Goal: Task Accomplishment & Management: Use online tool/utility

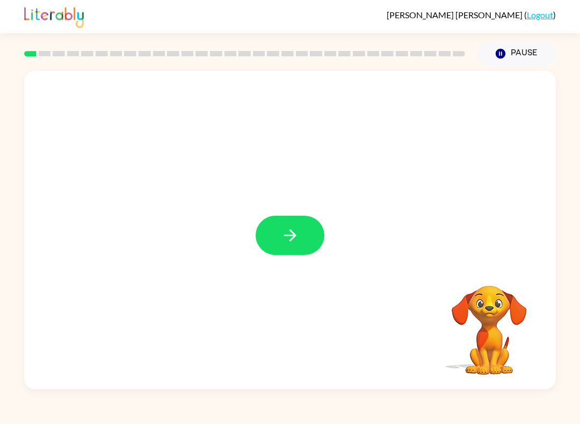
click at [297, 253] on button "button" at bounding box center [290, 235] width 69 height 39
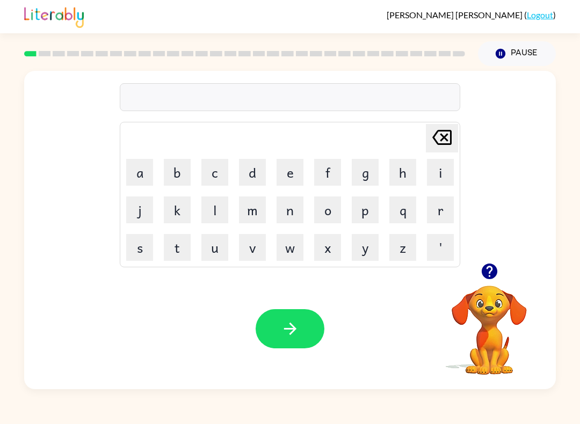
click at [301, 236] on button "w" at bounding box center [290, 247] width 27 height 27
click at [293, 256] on button "w" at bounding box center [290, 247] width 27 height 27
click at [293, 250] on button "w" at bounding box center [290, 247] width 27 height 27
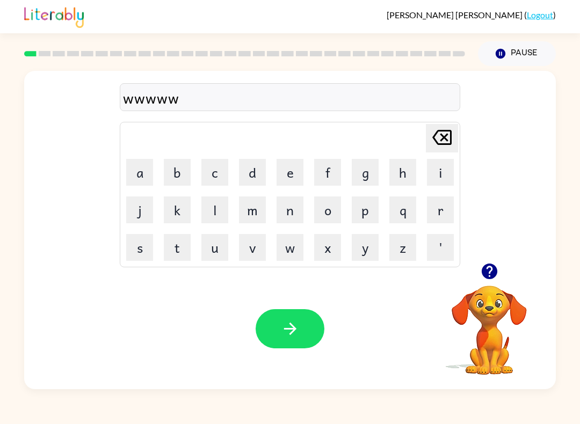
click at [293, 250] on button "w" at bounding box center [290, 247] width 27 height 27
click at [285, 252] on button "w" at bounding box center [290, 247] width 27 height 27
click at [290, 252] on button "w" at bounding box center [290, 247] width 27 height 27
click at [287, 250] on button "w" at bounding box center [290, 247] width 27 height 27
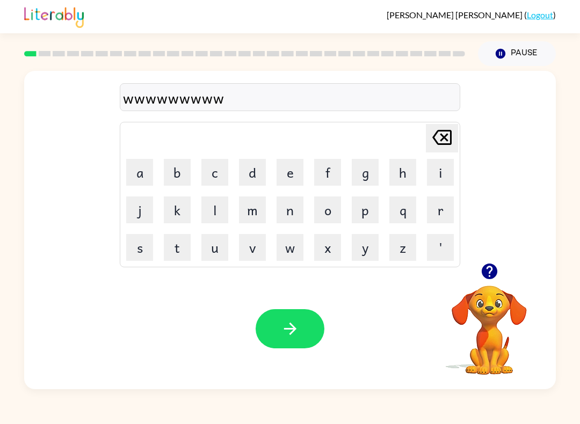
click at [289, 255] on button "w" at bounding box center [290, 247] width 27 height 27
click at [288, 254] on button "w" at bounding box center [290, 247] width 27 height 27
click at [287, 255] on button "w" at bounding box center [290, 247] width 27 height 27
click at [293, 252] on button "w" at bounding box center [290, 247] width 27 height 27
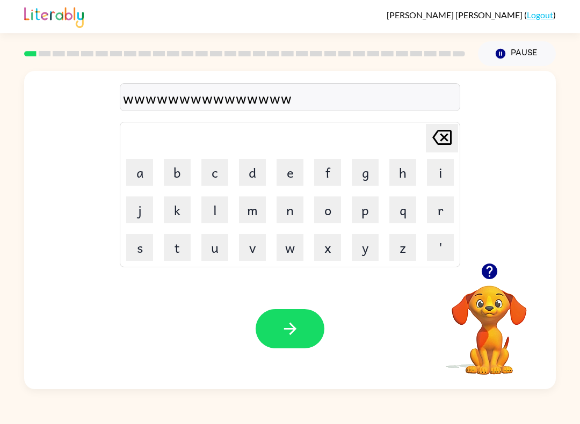
click at [256, 251] on button "v" at bounding box center [252, 247] width 27 height 27
click at [444, 142] on icon "[PERSON_NAME] last character input" at bounding box center [442, 138] width 26 height 26
click at [444, 143] on icon "[PERSON_NAME] last character input" at bounding box center [442, 138] width 26 height 26
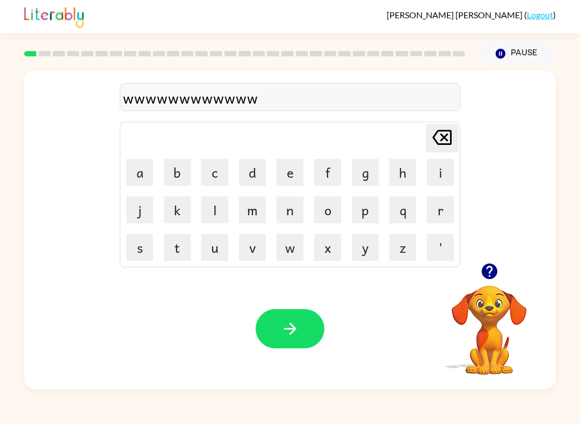
click at [443, 144] on icon at bounding box center [441, 137] width 19 height 15
click at [442, 143] on icon "[PERSON_NAME] last character input" at bounding box center [442, 138] width 26 height 26
click at [448, 141] on icon "[PERSON_NAME] last character input" at bounding box center [442, 138] width 26 height 26
click at [448, 141] on icon at bounding box center [441, 137] width 19 height 15
click at [445, 139] on icon at bounding box center [441, 137] width 19 height 15
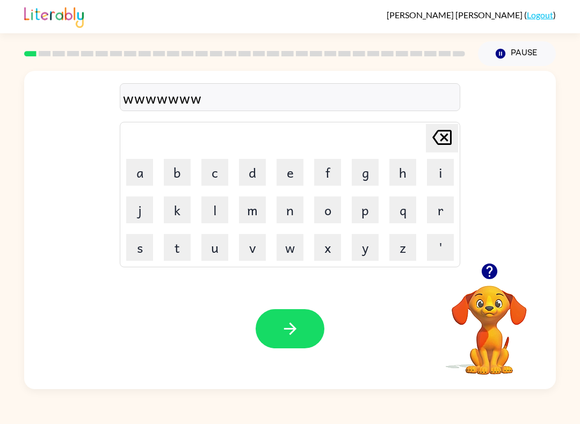
click at [445, 139] on icon at bounding box center [441, 137] width 19 height 15
click at [447, 138] on icon "[PERSON_NAME] last character input" at bounding box center [442, 138] width 26 height 26
click at [449, 133] on icon "[PERSON_NAME] last character input" at bounding box center [442, 138] width 26 height 26
click at [449, 132] on icon "[PERSON_NAME] last character input" at bounding box center [442, 138] width 26 height 26
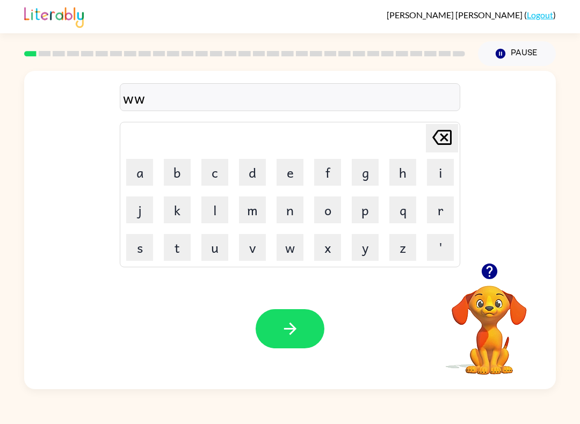
click at [442, 133] on icon "[PERSON_NAME] last character input" at bounding box center [442, 138] width 26 height 26
click at [441, 142] on icon "[PERSON_NAME] last character input" at bounding box center [442, 138] width 26 height 26
click at [440, 142] on icon "[PERSON_NAME] last character input" at bounding box center [442, 138] width 26 height 26
click at [443, 141] on icon "[PERSON_NAME] last character input" at bounding box center [442, 138] width 26 height 26
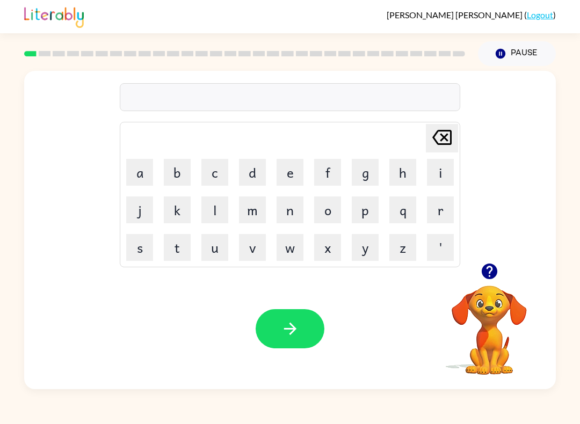
click at [443, 141] on icon "[PERSON_NAME] last character input" at bounding box center [442, 138] width 26 height 26
click at [446, 136] on icon at bounding box center [441, 137] width 19 height 15
click at [445, 136] on icon at bounding box center [441, 137] width 19 height 15
click at [141, 244] on button "s" at bounding box center [139, 247] width 27 height 27
click at [402, 171] on button "h" at bounding box center [403, 172] width 27 height 27
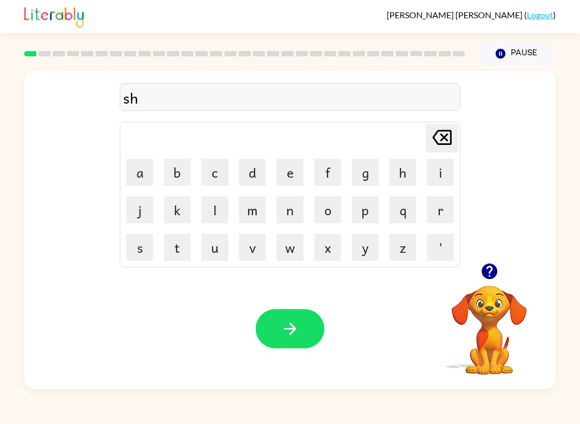
click at [215, 247] on button "u" at bounding box center [214, 247] width 27 height 27
click at [146, 251] on button "s" at bounding box center [139, 247] width 27 height 27
click at [403, 169] on button "h" at bounding box center [403, 172] width 27 height 27
click at [300, 325] on button "button" at bounding box center [290, 328] width 69 height 39
click at [494, 318] on video "Your browser must support playing .mp4 files to use Literably. Please try using…" at bounding box center [489, 322] width 107 height 107
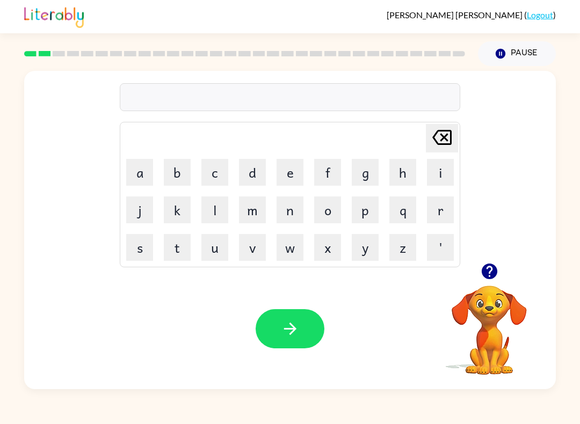
click at [497, 272] on icon "button" at bounding box center [489, 272] width 16 height 16
click at [144, 172] on button "a" at bounding box center [139, 172] width 27 height 27
click at [364, 210] on button "p" at bounding box center [365, 210] width 27 height 27
click at [294, 174] on button "e" at bounding box center [290, 172] width 27 height 27
click at [141, 183] on button "a" at bounding box center [139, 172] width 27 height 27
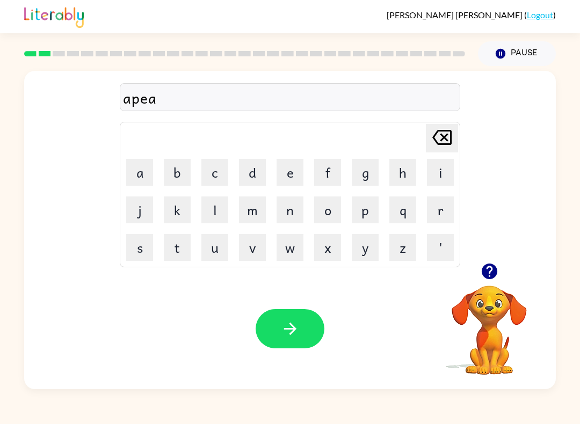
click at [437, 214] on button "r" at bounding box center [440, 210] width 27 height 27
click at [290, 177] on button "e" at bounding box center [290, 172] width 27 height 27
click at [293, 212] on button "n" at bounding box center [290, 210] width 27 height 27
click at [220, 169] on button "c" at bounding box center [214, 172] width 27 height 27
click at [302, 168] on button "e" at bounding box center [290, 172] width 27 height 27
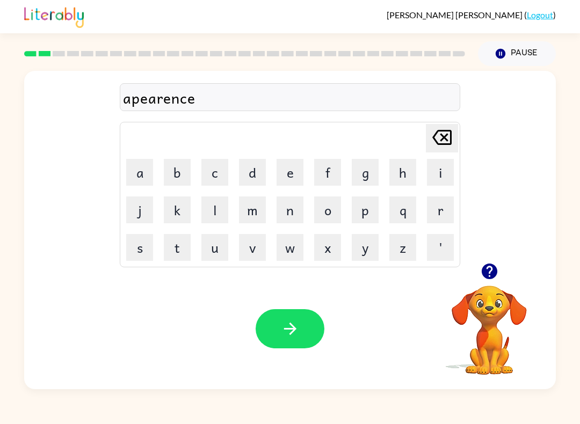
click at [134, 246] on button "s" at bounding box center [139, 247] width 27 height 27
click at [298, 328] on icon "button" at bounding box center [290, 329] width 19 height 19
click at [439, 214] on button "r" at bounding box center [440, 210] width 27 height 27
click at [294, 174] on button "e" at bounding box center [290, 172] width 27 height 27
click at [138, 173] on button "a" at bounding box center [139, 172] width 27 height 27
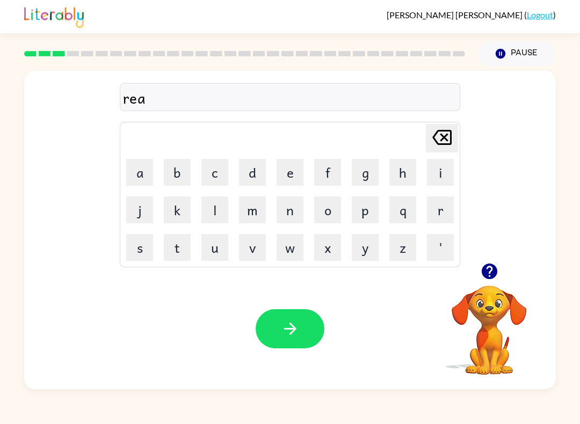
click at [210, 213] on button "l" at bounding box center [214, 210] width 27 height 27
click at [446, 171] on button "i" at bounding box center [440, 172] width 27 height 27
click at [179, 255] on button "t" at bounding box center [177, 247] width 27 height 27
click at [369, 254] on button "y" at bounding box center [365, 247] width 27 height 27
click at [315, 321] on button "button" at bounding box center [290, 328] width 69 height 39
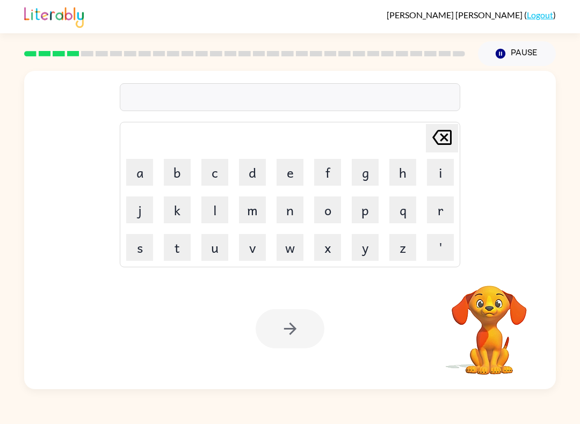
click at [282, 174] on button "e" at bounding box center [290, 172] width 27 height 27
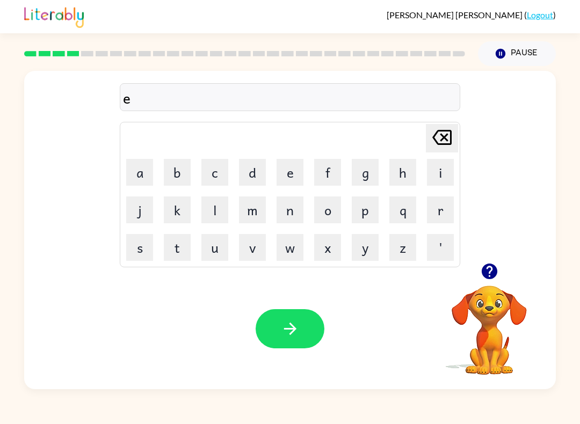
click at [217, 210] on button "l" at bounding box center [214, 210] width 27 height 27
click at [449, 168] on button "i" at bounding box center [440, 172] width 27 height 27
click at [248, 215] on button "m" at bounding box center [252, 210] width 27 height 27
click at [439, 175] on button "i" at bounding box center [440, 172] width 27 height 27
click at [297, 213] on button "n" at bounding box center [290, 210] width 27 height 27
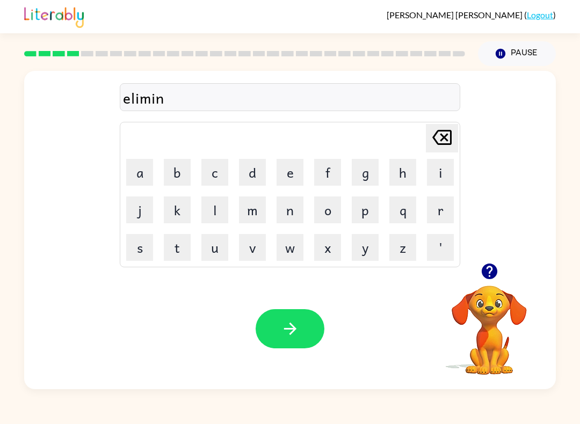
click at [138, 175] on button "a" at bounding box center [139, 172] width 27 height 27
click at [176, 250] on button "t" at bounding box center [177, 247] width 27 height 27
click at [286, 172] on button "e" at bounding box center [290, 172] width 27 height 27
click at [308, 328] on button "button" at bounding box center [290, 328] width 69 height 39
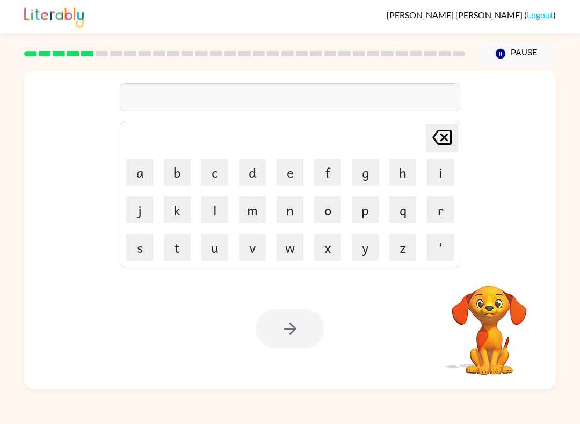
click at [249, 172] on button "d" at bounding box center [252, 172] width 27 height 27
click at [213, 248] on button "u" at bounding box center [214, 247] width 27 height 27
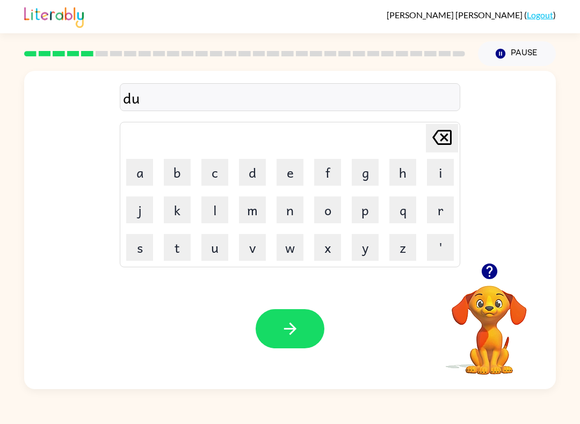
click at [366, 210] on button "p" at bounding box center [365, 210] width 27 height 27
click at [209, 214] on button "l" at bounding box center [214, 210] width 27 height 27
click at [443, 177] on button "i" at bounding box center [440, 172] width 27 height 27
click at [218, 170] on button "c" at bounding box center [214, 172] width 27 height 27
click at [144, 175] on button "a" at bounding box center [139, 172] width 27 height 27
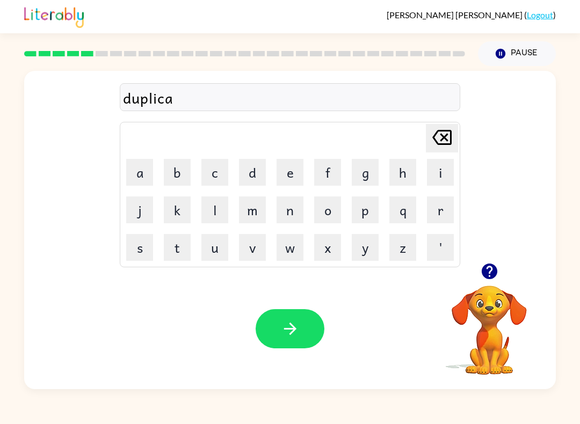
click at [179, 251] on button "t" at bounding box center [177, 247] width 27 height 27
click at [291, 175] on button "e" at bounding box center [290, 172] width 27 height 27
click at [289, 319] on button "button" at bounding box center [290, 328] width 69 height 39
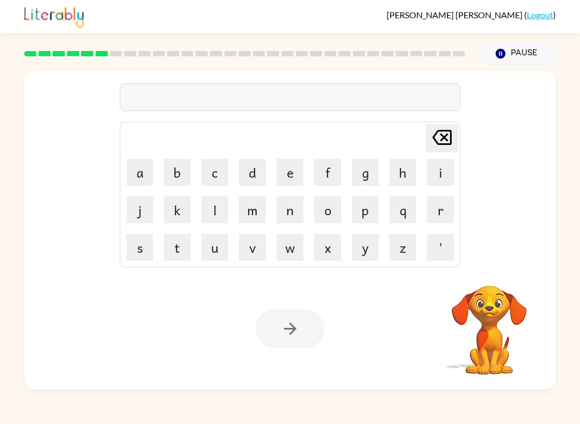
click at [250, 251] on button "v" at bounding box center [252, 247] width 27 height 27
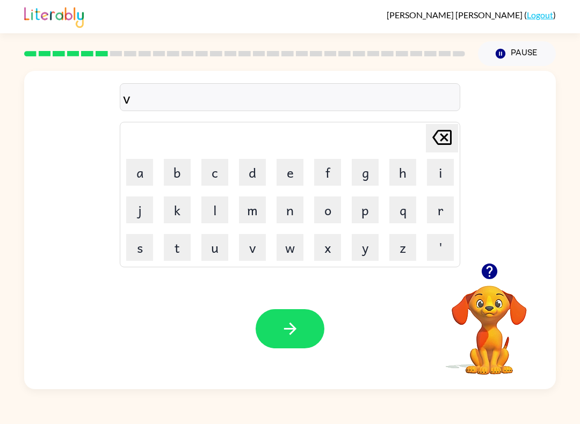
click at [142, 178] on button "a" at bounding box center [139, 172] width 27 height 27
click at [220, 167] on button "c" at bounding box center [214, 172] width 27 height 27
click at [141, 172] on button "a" at bounding box center [139, 172] width 27 height 27
click at [178, 255] on button "t" at bounding box center [177, 247] width 27 height 27
click at [431, 177] on button "i" at bounding box center [440, 172] width 27 height 27
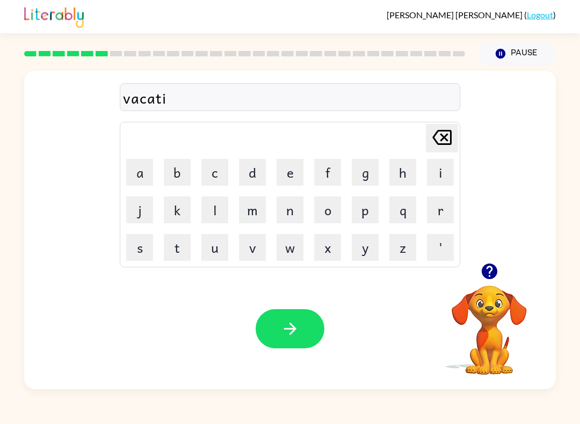
click at [335, 209] on button "o" at bounding box center [327, 210] width 27 height 27
click at [294, 217] on button "n" at bounding box center [290, 210] width 27 height 27
click at [293, 328] on icon "button" at bounding box center [290, 329] width 12 height 12
click at [486, 269] on icon "button" at bounding box center [489, 272] width 16 height 16
click at [373, 215] on button "p" at bounding box center [365, 210] width 27 height 27
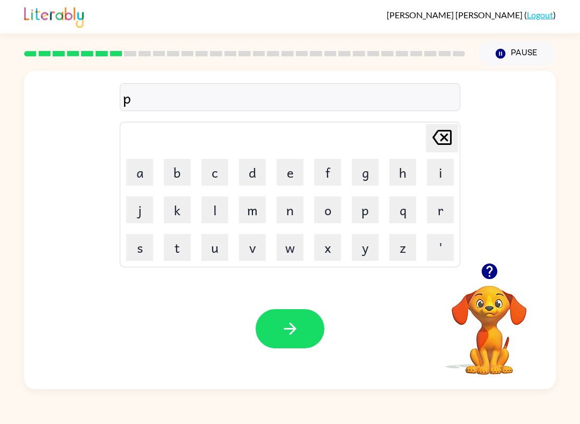
click at [211, 242] on button "u" at bounding box center [214, 247] width 27 height 27
click at [257, 169] on button "d" at bounding box center [252, 172] width 27 height 27
click at [256, 169] on button "d" at bounding box center [252, 172] width 27 height 27
click at [212, 219] on button "l" at bounding box center [214, 210] width 27 height 27
click at [297, 171] on button "e" at bounding box center [290, 172] width 27 height 27
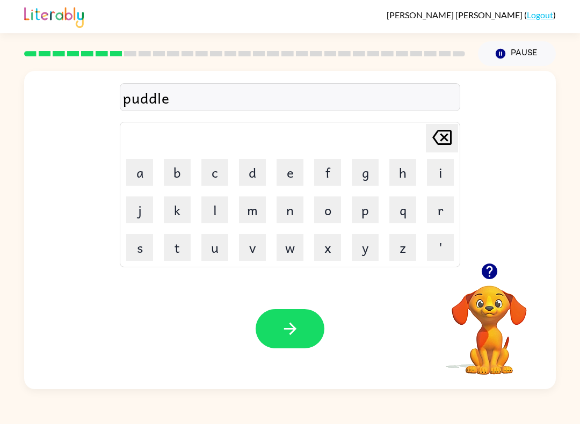
click at [304, 322] on button "button" at bounding box center [290, 328] width 69 height 39
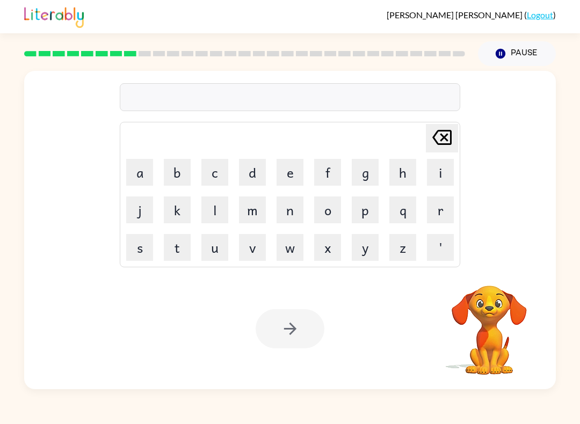
click at [362, 221] on button "p" at bounding box center [365, 210] width 27 height 27
click at [131, 174] on button "a" at bounding box center [139, 172] width 27 height 27
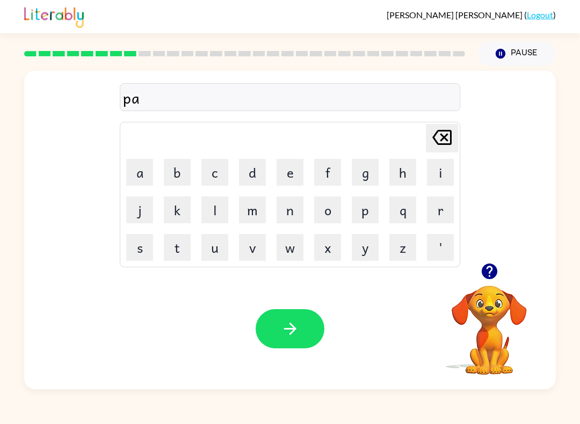
click at [443, 210] on button "r" at bounding box center [440, 210] width 27 height 27
click at [179, 247] on button "t" at bounding box center [177, 247] width 27 height 27
click at [436, 169] on button "i" at bounding box center [440, 172] width 27 height 27
click at [218, 169] on button "c" at bounding box center [214, 172] width 27 height 27
click at [142, 175] on button "a" at bounding box center [139, 172] width 27 height 27
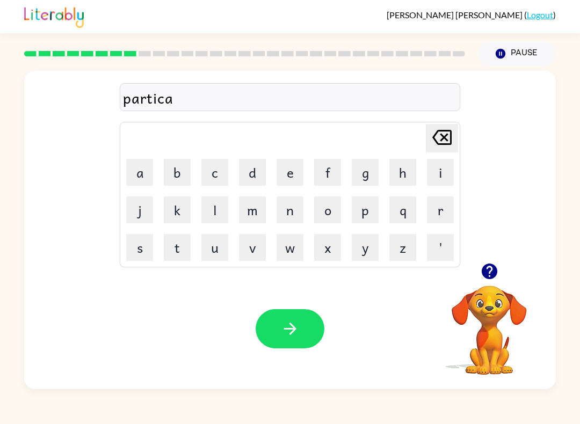
click at [224, 211] on button "l" at bounding box center [214, 210] width 27 height 27
click at [301, 167] on button "e" at bounding box center [290, 172] width 27 height 27
click at [296, 314] on button "button" at bounding box center [290, 328] width 69 height 39
click at [490, 269] on icon "button" at bounding box center [489, 272] width 16 height 16
click at [445, 221] on button "r" at bounding box center [440, 210] width 27 height 27
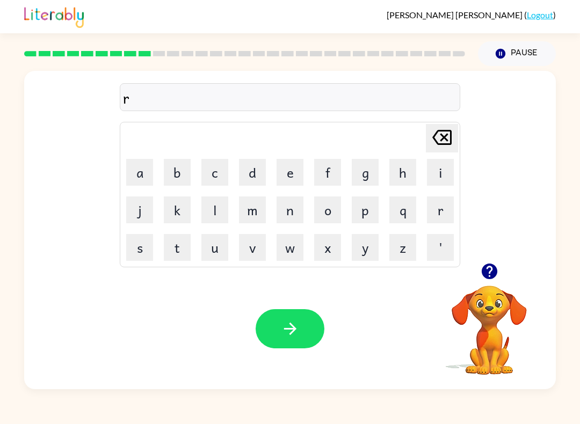
click at [302, 164] on button "e" at bounding box center [290, 172] width 27 height 27
click at [226, 166] on button "c" at bounding box center [214, 172] width 27 height 27
click at [145, 169] on button "a" at bounding box center [139, 172] width 27 height 27
click at [369, 208] on button "p" at bounding box center [365, 210] width 27 height 27
click at [159, 186] on td "b" at bounding box center [177, 172] width 37 height 37
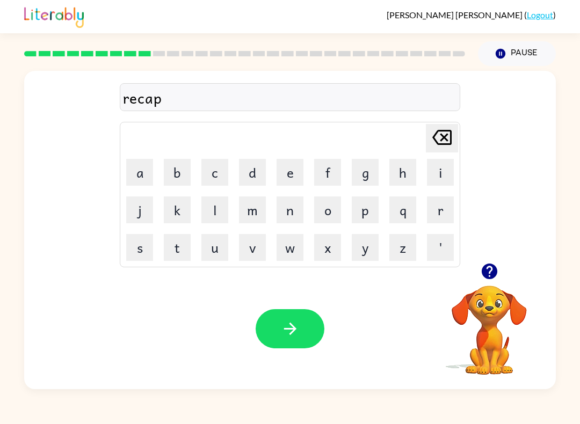
click at [175, 248] on button "t" at bounding box center [177, 247] width 27 height 27
click at [212, 253] on button "u" at bounding box center [214, 247] width 27 height 27
click at [438, 215] on button "r" at bounding box center [440, 210] width 27 height 27
click at [294, 183] on button "e" at bounding box center [290, 172] width 27 height 27
click at [296, 328] on icon "button" at bounding box center [290, 329] width 19 height 19
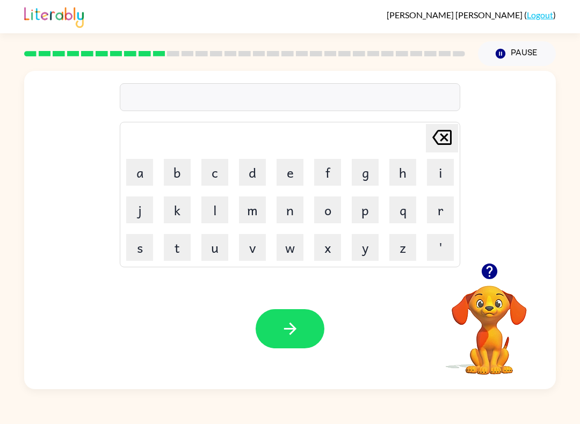
click at [369, 217] on button "p" at bounding box center [365, 210] width 27 height 27
click at [441, 210] on button "r" at bounding box center [440, 210] width 27 height 27
click at [296, 175] on button "e" at bounding box center [290, 172] width 27 height 27
click at [141, 255] on button "s" at bounding box center [139, 247] width 27 height 27
click at [217, 175] on button "c" at bounding box center [214, 172] width 27 height 27
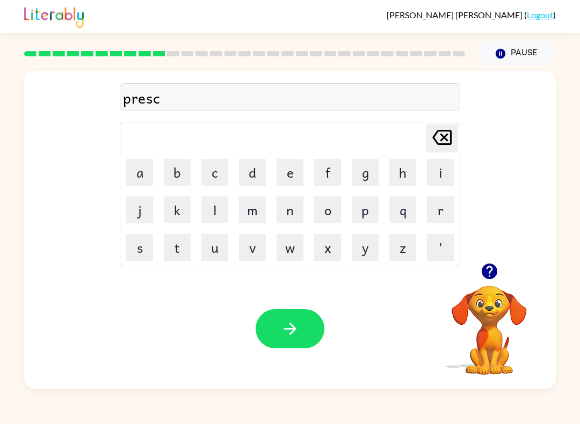
click at [401, 171] on button "h" at bounding box center [403, 172] width 27 height 27
click at [323, 214] on button "o" at bounding box center [327, 210] width 27 height 27
click at [322, 214] on button "o" at bounding box center [327, 210] width 27 height 27
click at [215, 210] on button "l" at bounding box center [214, 210] width 27 height 27
click at [309, 335] on button "button" at bounding box center [290, 328] width 69 height 39
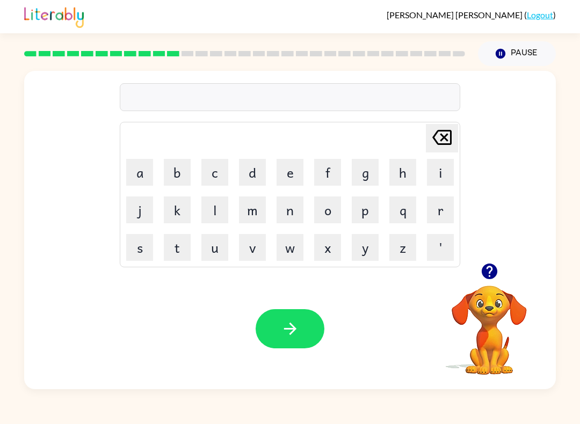
click at [216, 175] on button "c" at bounding box center [214, 172] width 27 height 27
click at [438, 215] on button "r" at bounding box center [440, 210] width 27 height 27
click at [137, 172] on button "a" at bounding box center [139, 172] width 27 height 27
click at [258, 253] on button "v" at bounding box center [252, 247] width 27 height 27
click at [285, 169] on button "e" at bounding box center [290, 172] width 27 height 27
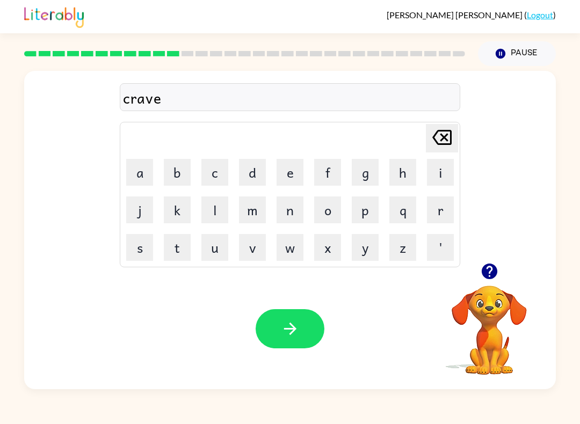
click at [293, 339] on button "button" at bounding box center [290, 328] width 69 height 39
click at [490, 269] on icon "button" at bounding box center [489, 272] width 16 height 16
click at [254, 172] on button "d" at bounding box center [252, 172] width 27 height 27
click at [445, 178] on button "i" at bounding box center [440, 172] width 27 height 27
click at [171, 244] on button "t" at bounding box center [177, 247] width 27 height 27
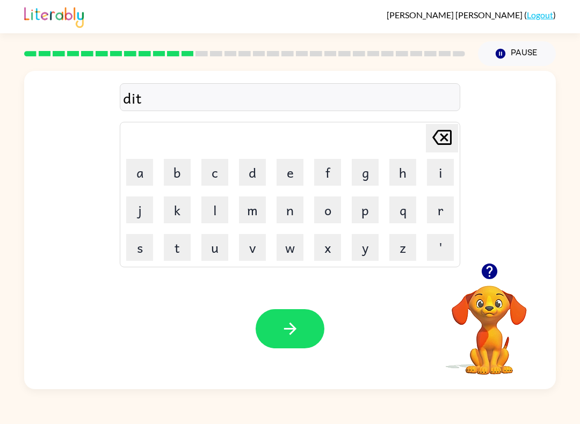
click at [145, 175] on button "a" at bounding box center [139, 172] width 27 height 27
click at [176, 249] on button "t" at bounding box center [177, 247] width 27 height 27
click at [287, 172] on button "e" at bounding box center [290, 172] width 27 height 27
click at [290, 321] on icon "button" at bounding box center [290, 329] width 19 height 19
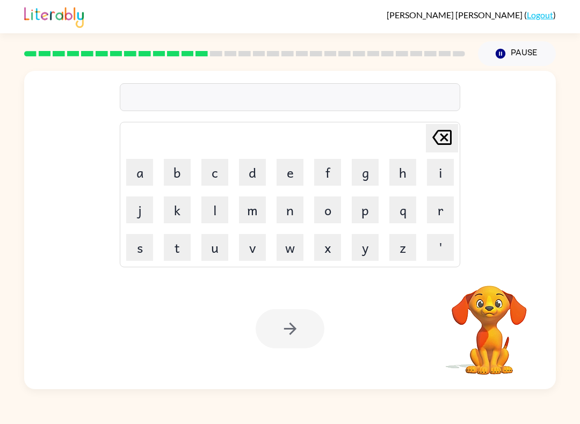
click at [366, 207] on button "p" at bounding box center [365, 210] width 27 height 27
click at [139, 178] on button "a" at bounding box center [139, 172] width 27 height 27
click at [367, 244] on button "y" at bounding box center [365, 247] width 27 height 27
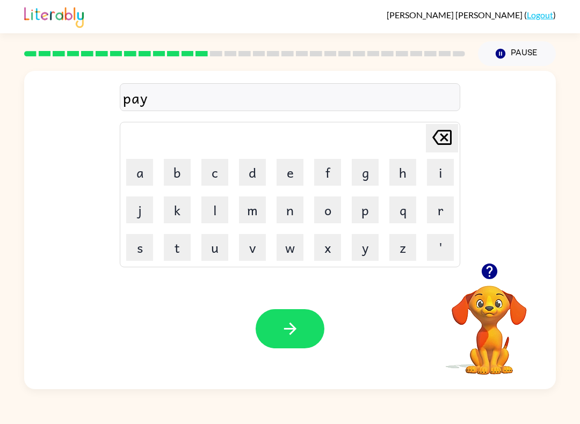
click at [258, 210] on button "m" at bounding box center [252, 210] width 27 height 27
click at [299, 174] on button "e" at bounding box center [290, 172] width 27 height 27
click at [294, 204] on button "n" at bounding box center [290, 210] width 27 height 27
click at [177, 259] on button "t" at bounding box center [177, 247] width 27 height 27
click at [492, 272] on icon "button" at bounding box center [489, 272] width 16 height 16
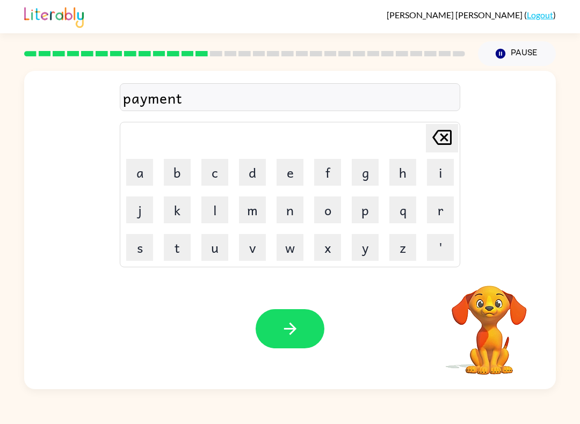
click at [301, 361] on div "Your browser must support playing .mp4 files to use Literably. Please try using…" at bounding box center [290, 329] width 532 height 121
click at [302, 328] on button "button" at bounding box center [290, 328] width 69 height 39
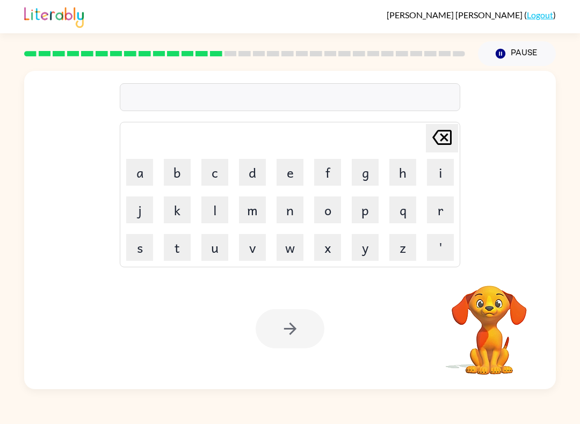
click at [252, 205] on button "m" at bounding box center [252, 210] width 27 height 27
click at [146, 172] on button "a" at bounding box center [139, 172] width 27 height 27
click at [138, 213] on button "j" at bounding box center [139, 210] width 27 height 27
click at [337, 210] on button "o" at bounding box center [327, 210] width 27 height 27
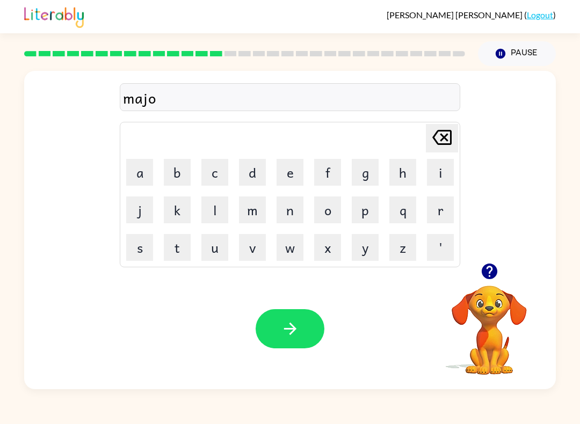
click at [441, 212] on button "r" at bounding box center [440, 210] width 27 height 27
click at [315, 324] on button "button" at bounding box center [290, 328] width 69 height 39
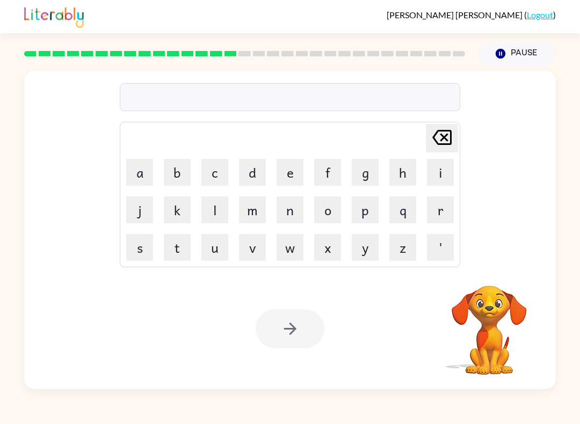
click at [138, 255] on button "s" at bounding box center [139, 247] width 27 height 27
click at [366, 210] on button "p" at bounding box center [365, 210] width 27 height 27
click at [145, 173] on button "a" at bounding box center [139, 172] width 27 height 27
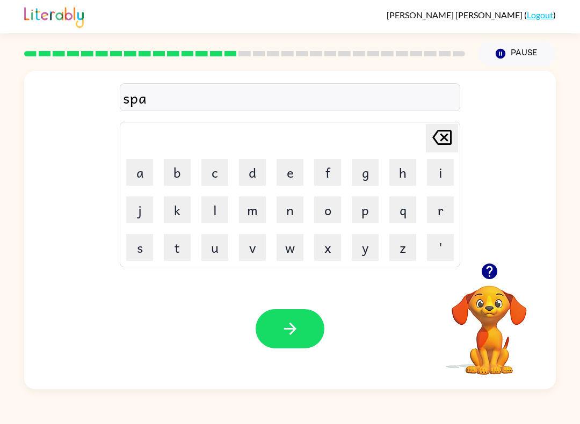
click at [443, 207] on button "r" at bounding box center [440, 210] width 27 height 27
click at [182, 208] on button "k" at bounding box center [177, 210] width 27 height 27
click at [298, 327] on icon "button" at bounding box center [290, 329] width 19 height 19
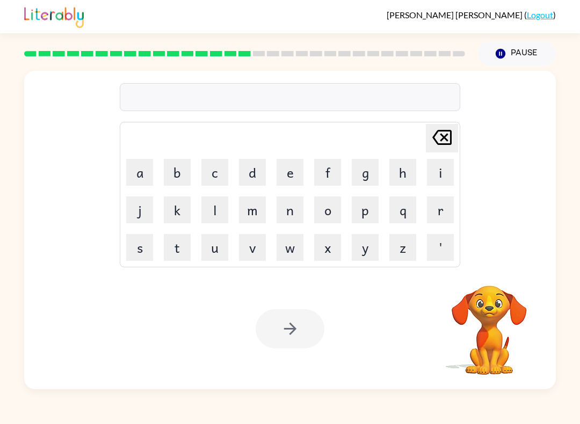
click at [359, 214] on button "p" at bounding box center [365, 210] width 27 height 27
click at [141, 167] on button "a" at bounding box center [139, 172] width 27 height 27
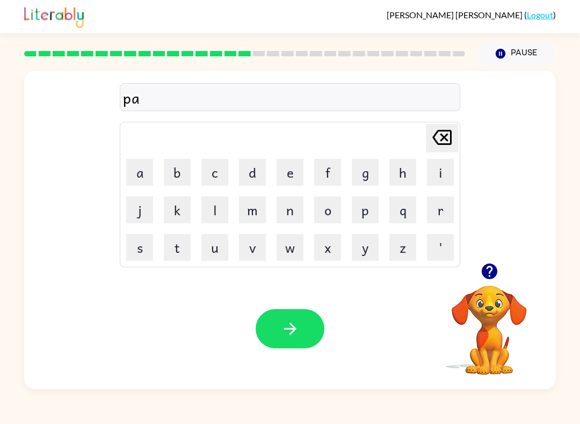
click at [213, 203] on button "l" at bounding box center [214, 210] width 27 height 27
click at [287, 177] on button "e" at bounding box center [290, 172] width 27 height 27
click at [295, 333] on icon "button" at bounding box center [290, 329] width 19 height 19
click at [498, 278] on icon "button" at bounding box center [489, 271] width 19 height 19
click at [128, 259] on button "s" at bounding box center [139, 247] width 27 height 27
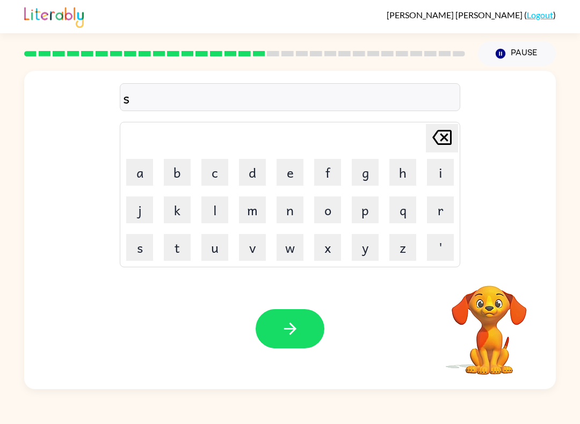
click at [376, 210] on button "p" at bounding box center [365, 210] width 27 height 27
click at [441, 171] on button "i" at bounding box center [440, 172] width 27 height 27
click at [292, 217] on button "n" at bounding box center [290, 210] width 27 height 27
click at [442, 169] on button "i" at bounding box center [440, 172] width 27 height 27
click at [294, 208] on button "n" at bounding box center [290, 210] width 27 height 27
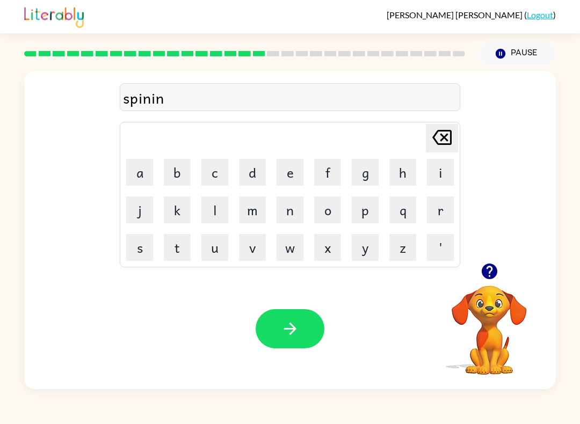
click at [378, 176] on button "g" at bounding box center [365, 172] width 27 height 27
click at [297, 313] on button "button" at bounding box center [290, 328] width 69 height 39
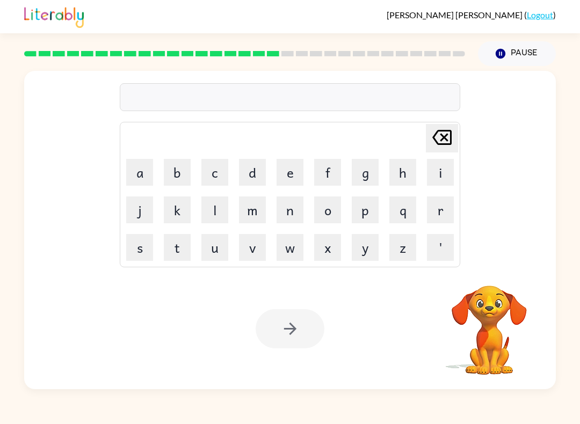
click at [369, 169] on button "g" at bounding box center [365, 172] width 27 height 27
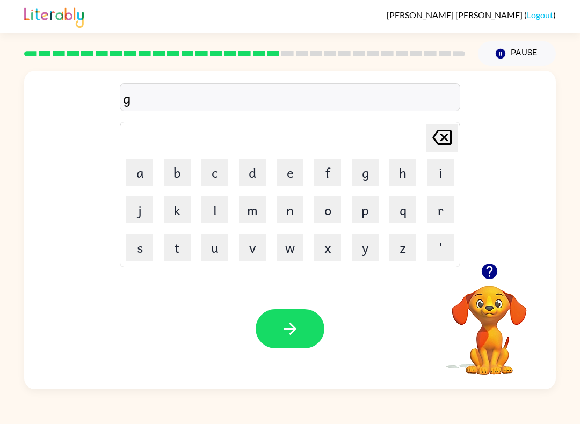
click at [448, 139] on icon "[PERSON_NAME] last character input" at bounding box center [442, 138] width 26 height 26
click at [484, 272] on icon "button" at bounding box center [489, 272] width 16 height 16
click at [370, 168] on button "g" at bounding box center [365, 172] width 27 height 27
click at [436, 213] on button "r" at bounding box center [440, 210] width 27 height 27
click at [216, 246] on button "u" at bounding box center [214, 247] width 27 height 27
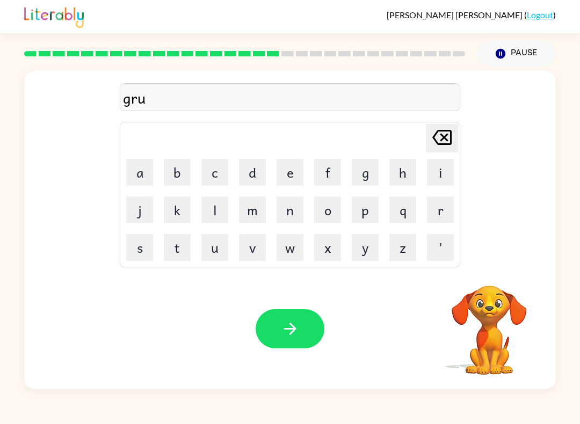
click at [262, 218] on button "m" at bounding box center [252, 210] width 27 height 27
click at [371, 212] on button "p" at bounding box center [365, 210] width 27 height 27
click at [447, 170] on button "i" at bounding box center [440, 172] width 27 height 27
click at [294, 171] on button "e" at bounding box center [290, 172] width 27 height 27
click at [152, 251] on button "s" at bounding box center [139, 247] width 27 height 27
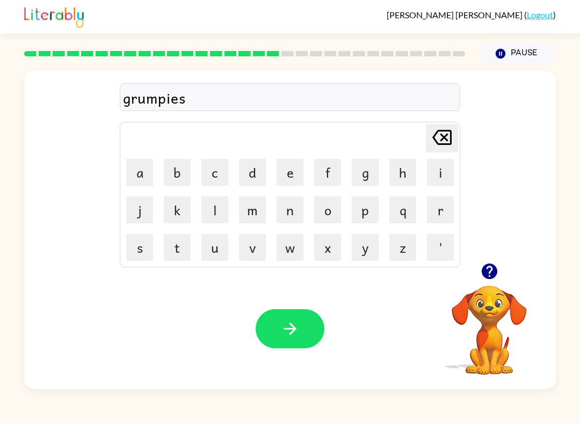
click at [295, 327] on icon "button" at bounding box center [290, 329] width 19 height 19
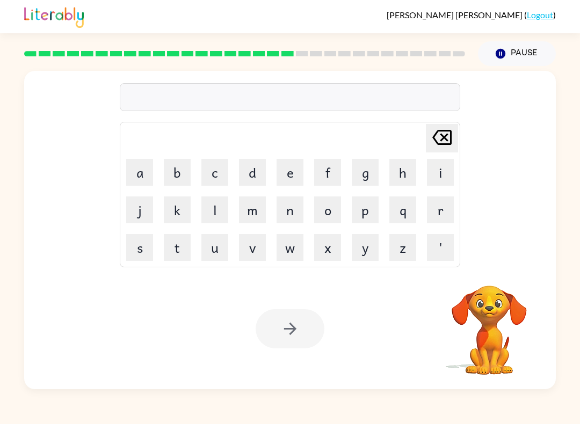
click at [450, 171] on button "i" at bounding box center [440, 172] width 27 height 27
click at [286, 212] on button "n" at bounding box center [290, 210] width 27 height 27
click at [210, 175] on button "c" at bounding box center [214, 172] width 27 height 27
click at [440, 211] on button "r" at bounding box center [440, 210] width 27 height 27
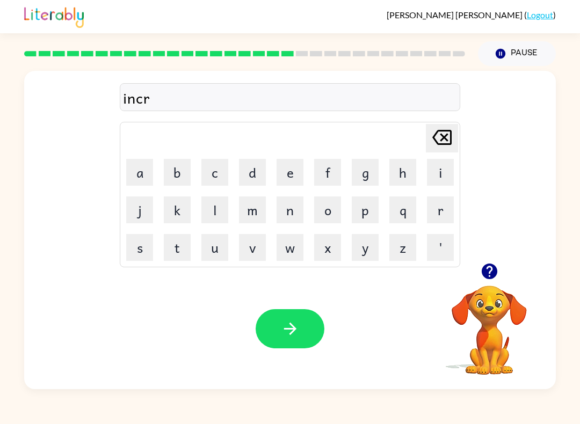
click at [282, 171] on button "e" at bounding box center [290, 172] width 27 height 27
click at [247, 172] on button "d" at bounding box center [252, 172] width 27 height 27
click at [448, 176] on button "i" at bounding box center [440, 172] width 27 height 27
click at [178, 172] on button "b" at bounding box center [177, 172] width 27 height 27
click at [212, 213] on button "l" at bounding box center [214, 210] width 27 height 27
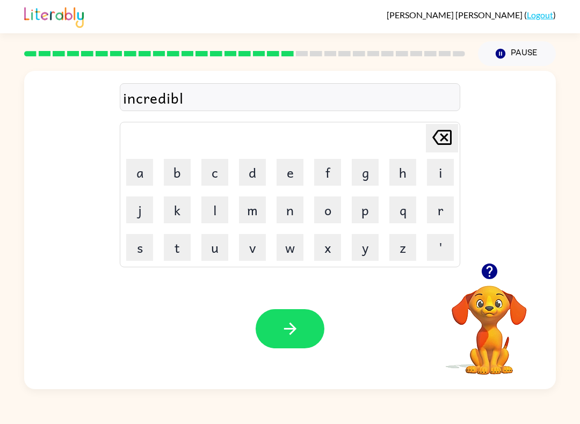
click at [295, 177] on button "e" at bounding box center [290, 172] width 27 height 27
click at [256, 327] on button "button" at bounding box center [290, 328] width 69 height 39
click at [212, 214] on button "l" at bounding box center [214, 210] width 27 height 27
click at [453, 176] on button "i" at bounding box center [440, 172] width 27 height 27
click at [145, 257] on button "s" at bounding box center [139, 247] width 27 height 27
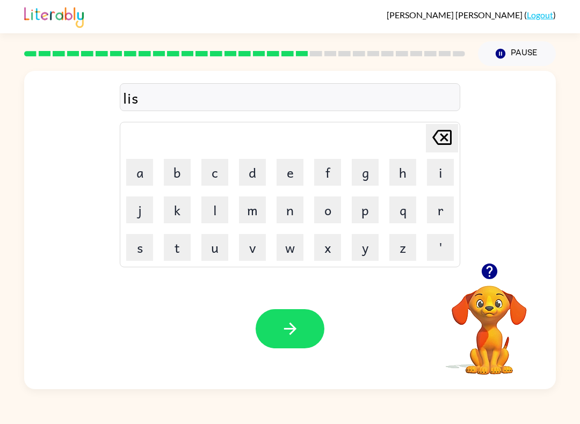
click at [172, 255] on button "t" at bounding box center [177, 247] width 27 height 27
click at [279, 179] on button "e" at bounding box center [290, 172] width 27 height 27
click at [295, 218] on button "n" at bounding box center [290, 210] width 27 height 27
click at [319, 333] on button "button" at bounding box center [290, 328] width 69 height 39
click at [299, 210] on button "n" at bounding box center [290, 210] width 27 height 27
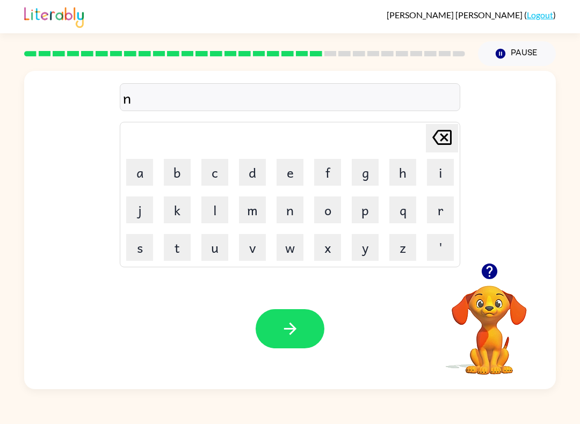
click at [324, 204] on button "o" at bounding box center [327, 210] width 27 height 27
click at [251, 207] on button "m" at bounding box center [252, 210] width 27 height 27
click at [446, 174] on button "i" at bounding box center [440, 172] width 27 height 27
click at [291, 213] on button "n" at bounding box center [290, 210] width 27 height 27
click at [138, 176] on button "a" at bounding box center [139, 172] width 27 height 27
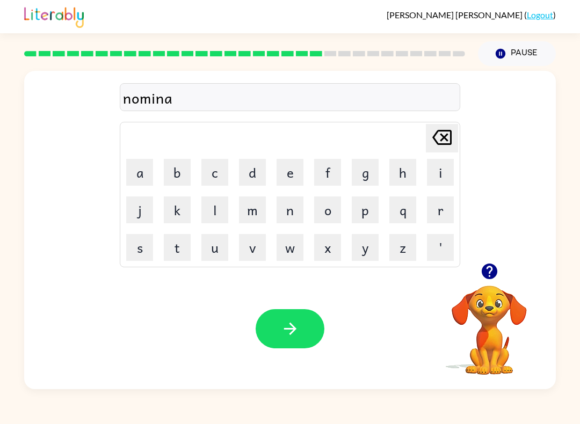
click at [181, 249] on button "t" at bounding box center [177, 247] width 27 height 27
click at [300, 174] on button "e" at bounding box center [290, 172] width 27 height 27
click at [284, 333] on icon "button" at bounding box center [290, 329] width 19 height 19
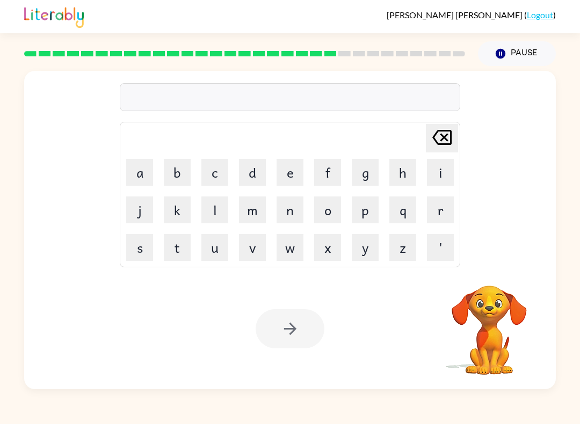
click at [152, 250] on button "s" at bounding box center [139, 247] width 27 height 27
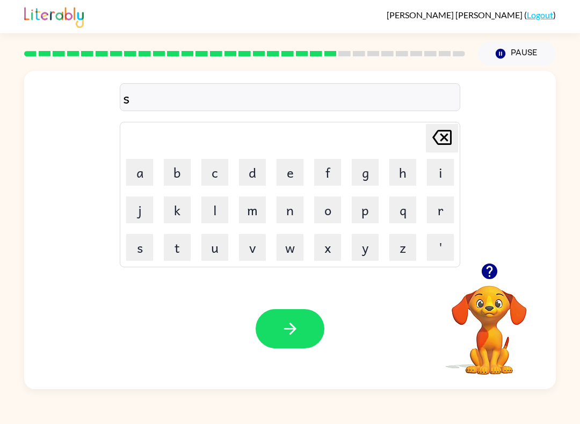
click at [215, 255] on button "u" at bounding box center [214, 247] width 27 height 27
click at [146, 246] on button "s" at bounding box center [139, 247] width 27 height 27
click at [181, 248] on button "t" at bounding box center [177, 247] width 27 height 27
click at [134, 171] on button "a" at bounding box center [139, 172] width 27 height 27
click at [433, 181] on button "i" at bounding box center [440, 172] width 27 height 27
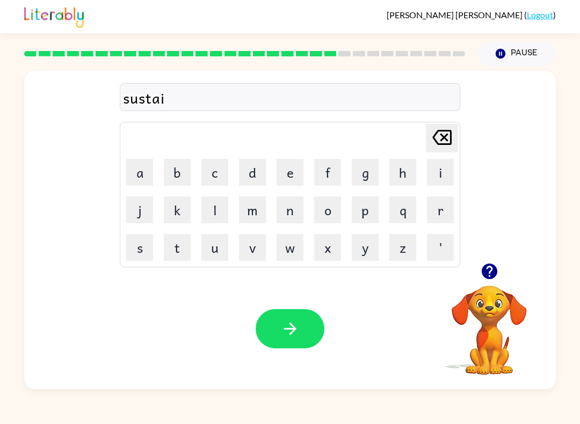
click at [296, 216] on button "n" at bounding box center [290, 210] width 27 height 27
click at [293, 174] on button "e" at bounding box center [290, 172] width 27 height 27
click at [285, 319] on button "button" at bounding box center [290, 328] width 69 height 39
click at [497, 269] on icon "button" at bounding box center [489, 271] width 19 height 19
click at [293, 245] on button "w" at bounding box center [290, 247] width 27 height 27
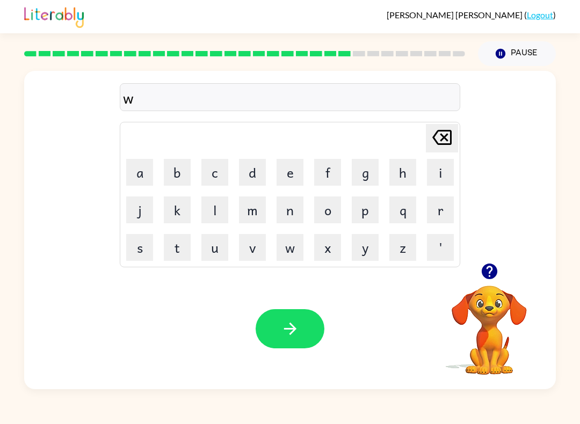
click at [322, 220] on button "o" at bounding box center [327, 210] width 27 height 27
click at [441, 212] on button "r" at bounding box center [440, 210] width 27 height 27
click at [254, 182] on button "d" at bounding box center [252, 172] width 27 height 27
click at [449, 171] on button "i" at bounding box center [440, 172] width 27 height 27
click at [301, 178] on button "e" at bounding box center [290, 172] width 27 height 27
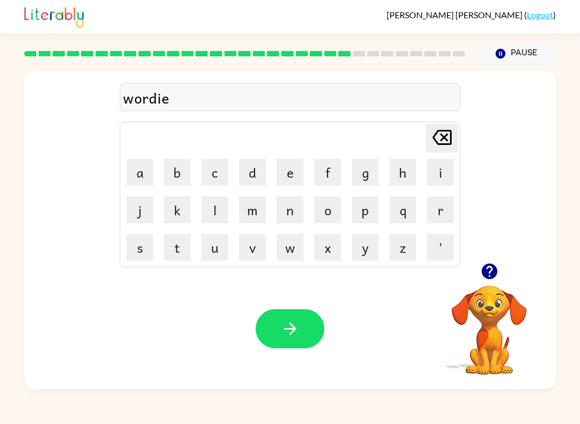
click at [296, 327] on icon "button" at bounding box center [290, 329] width 19 height 19
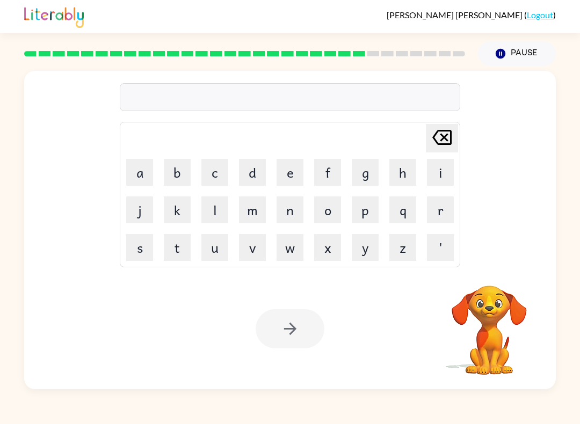
click at [443, 214] on button "r" at bounding box center [440, 210] width 27 height 27
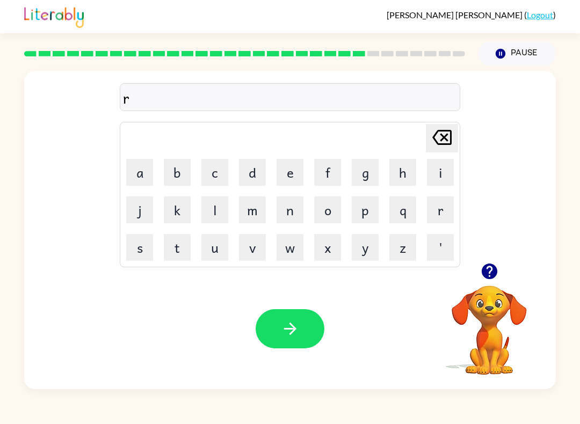
click at [299, 182] on button "e" at bounding box center [290, 172] width 27 height 27
click at [217, 203] on button "l" at bounding box center [214, 210] width 27 height 27
click at [141, 175] on button "a" at bounding box center [139, 172] width 27 height 27
click at [485, 266] on icon "button" at bounding box center [489, 272] width 16 height 16
click at [187, 245] on button "t" at bounding box center [177, 247] width 27 height 27
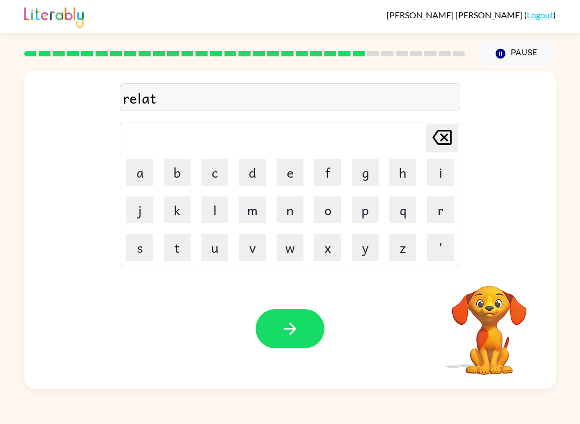
click at [300, 163] on button "e" at bounding box center [290, 172] width 27 height 27
click at [244, 173] on button "d" at bounding box center [252, 172] width 27 height 27
click at [295, 343] on button "button" at bounding box center [290, 328] width 69 height 39
click at [436, 170] on button "i" at bounding box center [440, 172] width 27 height 27
click at [181, 237] on button "t" at bounding box center [177, 247] width 27 height 27
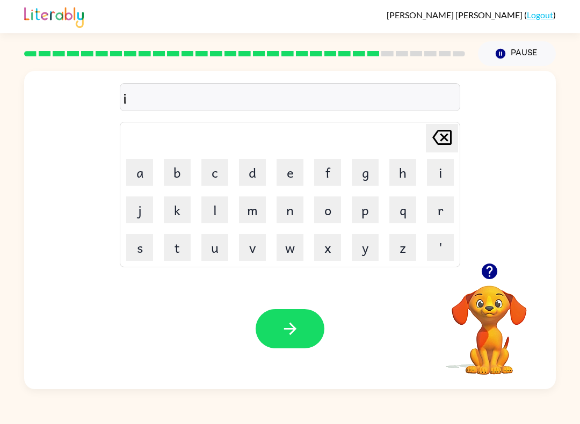
click at [181, 236] on button "t" at bounding box center [177, 247] width 27 height 27
click at [293, 165] on button "e" at bounding box center [290, 172] width 27 height 27
click at [292, 210] on button "n" at bounding box center [290, 210] width 27 height 27
click at [452, 140] on icon "[PERSON_NAME] last character input" at bounding box center [442, 138] width 26 height 26
click at [452, 139] on icon "[PERSON_NAME] last character input" at bounding box center [442, 138] width 26 height 26
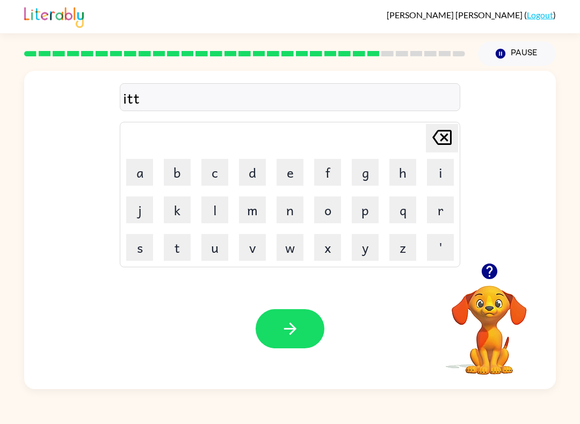
click at [438, 139] on icon "[PERSON_NAME] last character input" at bounding box center [442, 138] width 26 height 26
click at [438, 138] on icon "[PERSON_NAME] last character input" at bounding box center [442, 138] width 26 height 26
click at [437, 137] on icon "[PERSON_NAME] last character input" at bounding box center [442, 138] width 26 height 26
click at [179, 204] on button "k" at bounding box center [177, 210] width 27 height 27
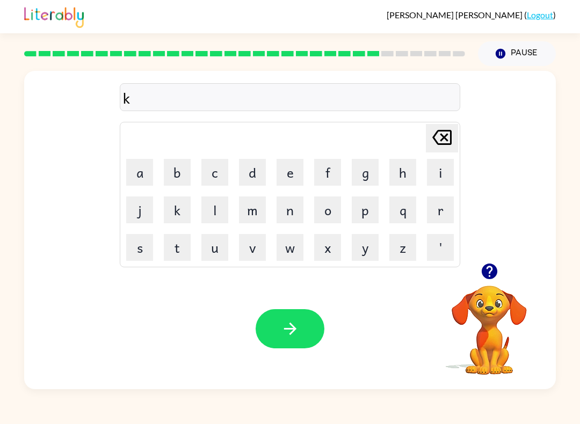
click at [449, 169] on button "i" at bounding box center [440, 172] width 27 height 27
click at [181, 240] on button "t" at bounding box center [177, 247] width 27 height 27
click at [181, 239] on button "t" at bounding box center [177, 247] width 27 height 27
click at [294, 174] on button "e" at bounding box center [290, 172] width 27 height 27
click at [289, 207] on button "n" at bounding box center [290, 210] width 27 height 27
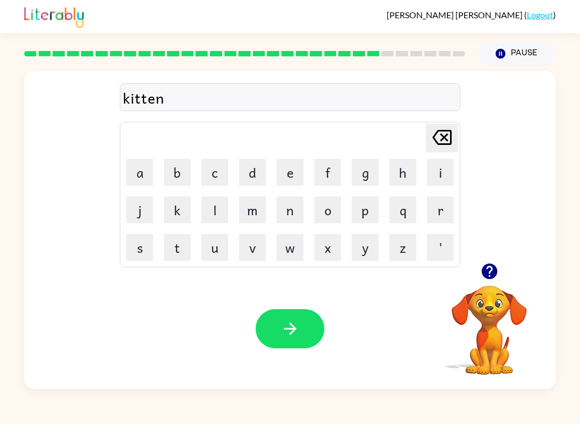
click at [291, 322] on icon "button" at bounding box center [290, 329] width 19 height 19
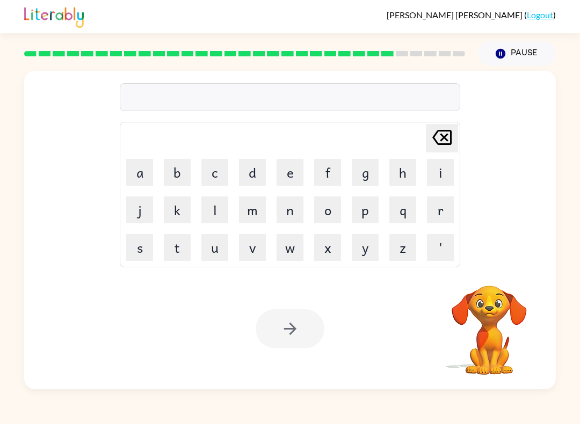
click at [260, 173] on button "d" at bounding box center [252, 172] width 27 height 27
click at [284, 168] on button "e" at bounding box center [290, 172] width 27 height 27
click at [371, 216] on button "p" at bounding box center [365, 210] width 27 height 27
click at [136, 165] on button "a" at bounding box center [139, 172] width 27 height 27
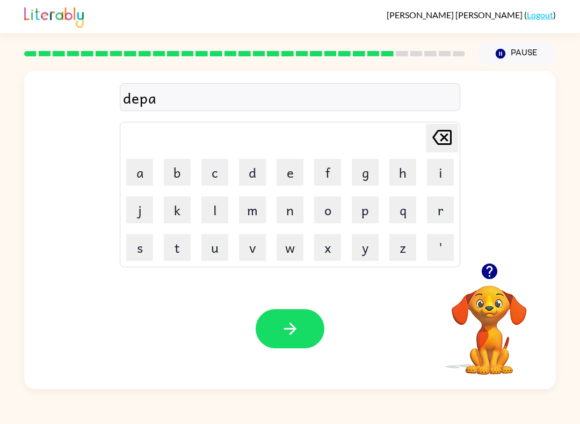
click at [446, 211] on button "r" at bounding box center [440, 210] width 27 height 27
click at [174, 256] on button "t" at bounding box center [177, 247] width 27 height 27
click at [253, 208] on button "m" at bounding box center [252, 210] width 27 height 27
click at [301, 174] on button "e" at bounding box center [290, 172] width 27 height 27
click at [291, 210] on button "n" at bounding box center [290, 210] width 27 height 27
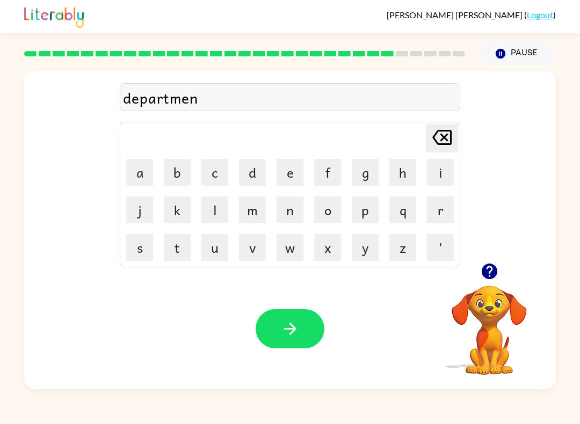
click at [173, 254] on button "t" at bounding box center [177, 247] width 27 height 27
click at [282, 317] on button "button" at bounding box center [290, 328] width 69 height 39
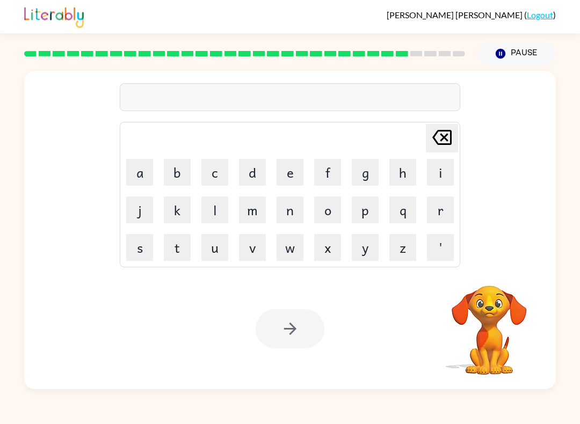
click at [142, 248] on button "s" at bounding box center [139, 247] width 27 height 27
click at [214, 214] on button "l" at bounding box center [214, 210] width 27 height 27
click at [440, 185] on button "i" at bounding box center [440, 172] width 27 height 27
click at [174, 247] on button "t" at bounding box center [177, 247] width 27 height 27
click at [293, 172] on button "e" at bounding box center [290, 172] width 27 height 27
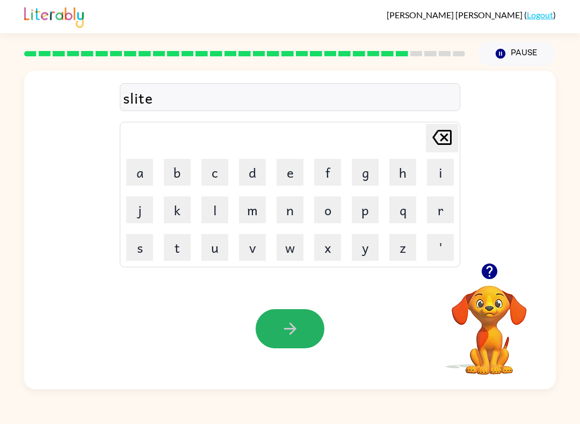
click at [290, 331] on icon "button" at bounding box center [290, 329] width 19 height 19
click at [290, 331] on div at bounding box center [290, 328] width 69 height 39
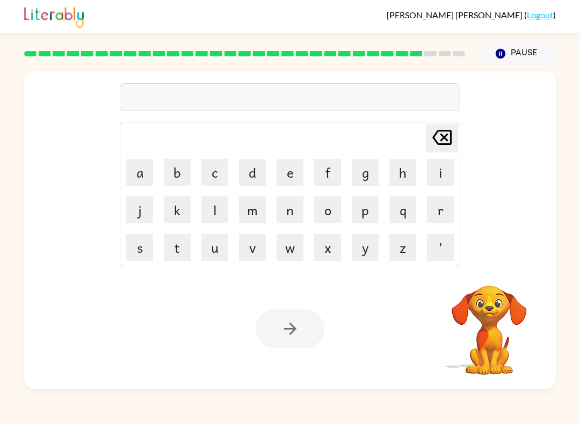
click at [216, 258] on button "u" at bounding box center [214, 247] width 27 height 27
click at [292, 214] on button "n" at bounding box center [290, 210] width 27 height 27
click at [444, 169] on button "i" at bounding box center [440, 172] width 27 height 27
click at [256, 246] on button "v" at bounding box center [252, 247] width 27 height 27
click at [297, 176] on button "e" at bounding box center [290, 172] width 27 height 27
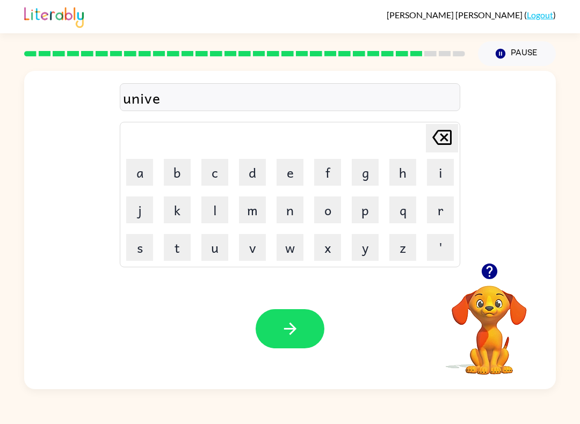
click at [446, 207] on button "r" at bounding box center [440, 210] width 27 height 27
click at [140, 249] on button "s" at bounding box center [139, 247] width 27 height 27
click at [147, 171] on button "a" at bounding box center [139, 172] width 27 height 27
click at [208, 211] on button "l" at bounding box center [214, 210] width 27 height 27
click at [290, 334] on icon "button" at bounding box center [290, 329] width 12 height 12
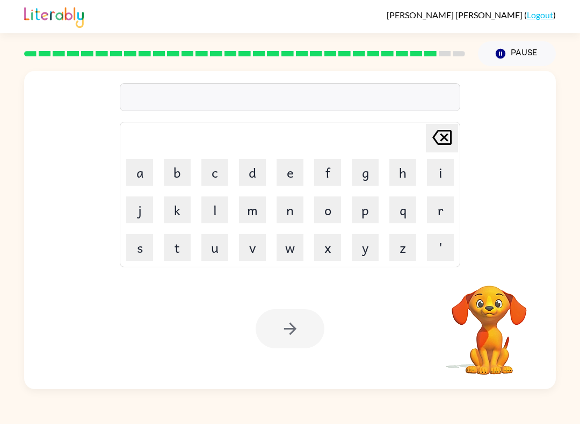
click at [138, 254] on button "s" at bounding box center [139, 247] width 27 height 27
click at [446, 179] on button "i" at bounding box center [440, 172] width 27 height 27
click at [221, 205] on button "l" at bounding box center [214, 210] width 27 height 27
click at [255, 254] on button "v" at bounding box center [252, 247] width 27 height 27
click at [291, 173] on button "e" at bounding box center [290, 172] width 27 height 27
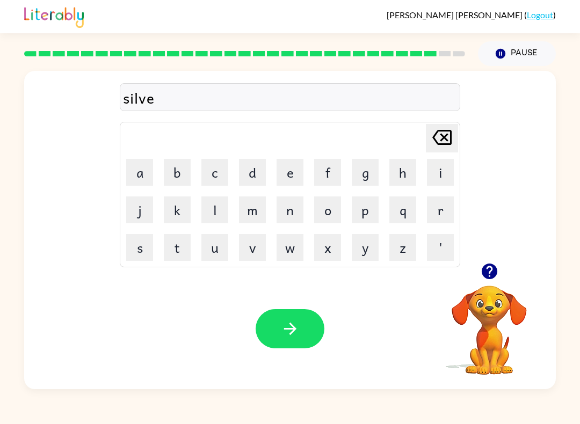
click at [284, 248] on button "w" at bounding box center [290, 247] width 27 height 27
click at [401, 171] on button "h" at bounding box center [403, 172] width 27 height 27
click at [145, 171] on button "a" at bounding box center [139, 172] width 27 height 27
click at [440, 209] on button "r" at bounding box center [440, 210] width 27 height 27
click at [299, 174] on button "e" at bounding box center [290, 172] width 27 height 27
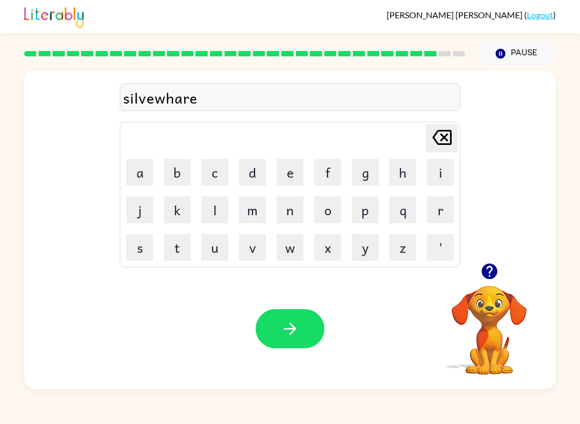
click at [288, 325] on icon "button" at bounding box center [290, 329] width 19 height 19
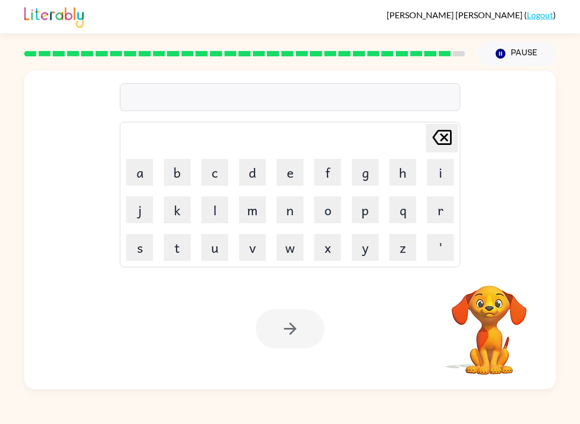
click at [284, 178] on button "e" at bounding box center [290, 172] width 27 height 27
click at [289, 218] on button "n" at bounding box center [290, 210] width 27 height 27
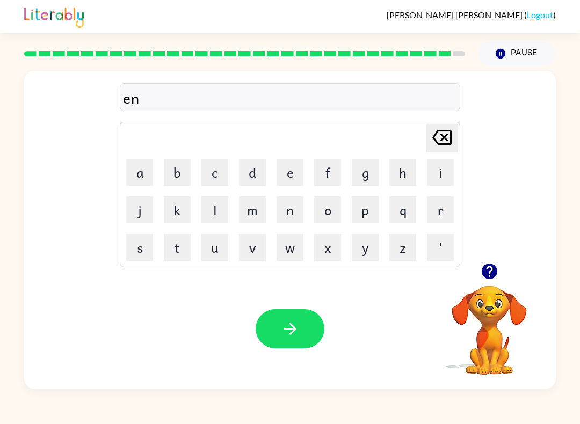
click at [204, 178] on button "c" at bounding box center [214, 172] width 27 height 27
click at [348, 201] on td "p" at bounding box center [365, 210] width 37 height 37
click at [330, 211] on button "o" at bounding box center [327, 210] width 27 height 27
click at [227, 249] on button "u" at bounding box center [214, 247] width 27 height 27
click at [297, 207] on button "n" at bounding box center [290, 210] width 27 height 27
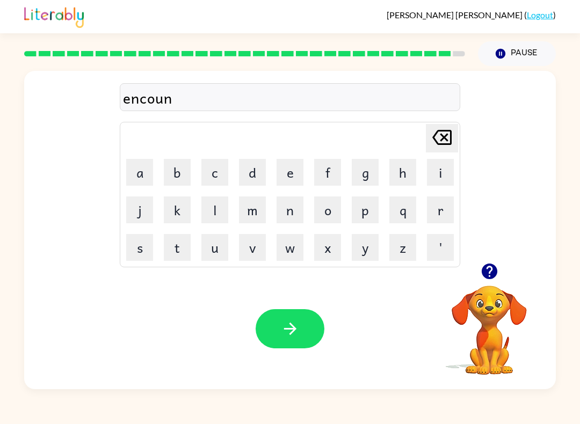
click at [173, 253] on button "t" at bounding box center [177, 247] width 27 height 27
click at [295, 179] on button "e" at bounding box center [290, 172] width 27 height 27
click at [434, 220] on button "r" at bounding box center [440, 210] width 27 height 27
click at [292, 343] on button "button" at bounding box center [290, 328] width 69 height 39
